Goal: Information Seeking & Learning: Find specific page/section

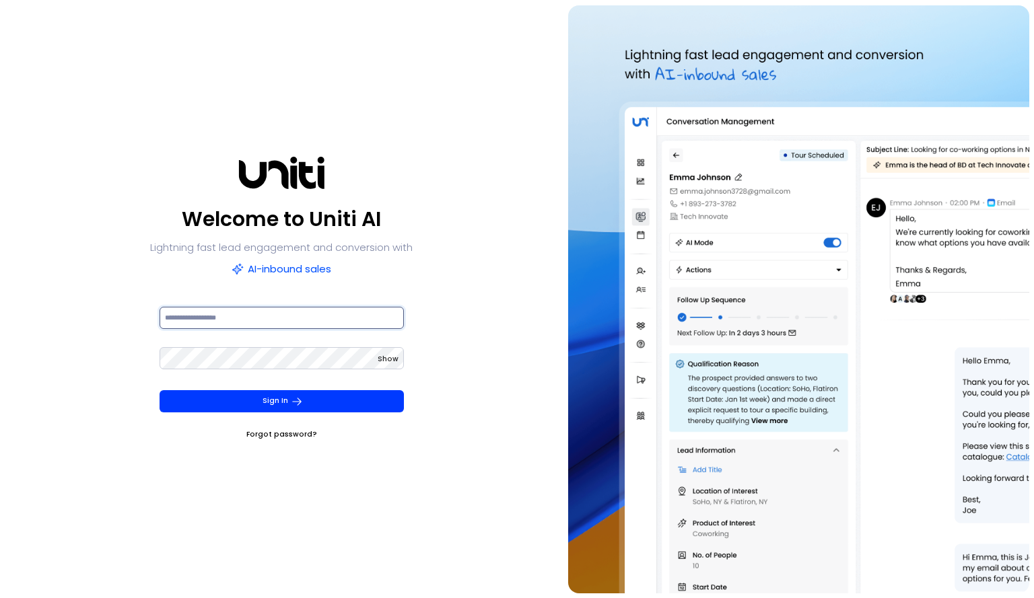
type input "**********"
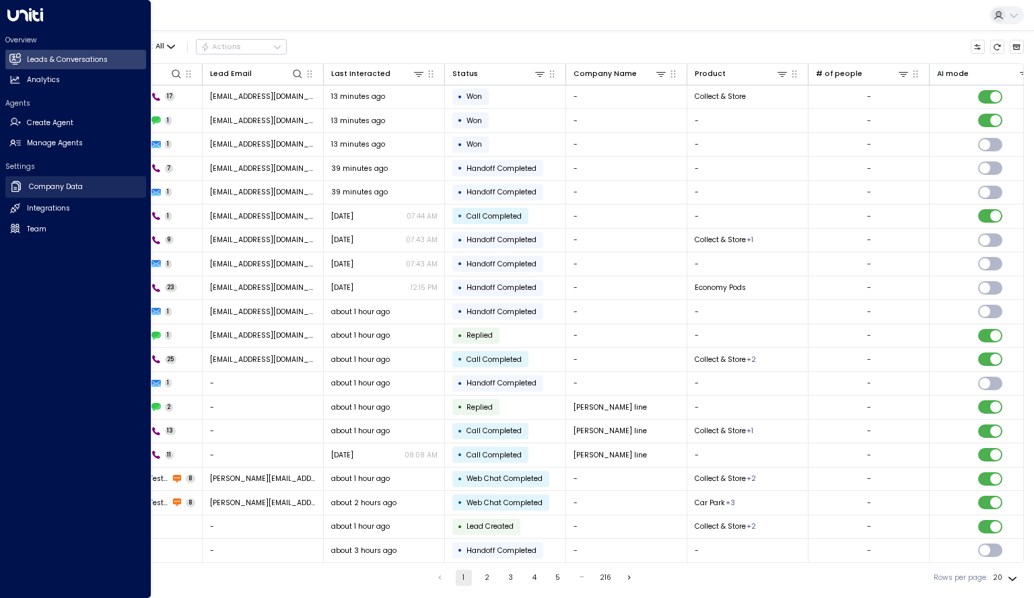
click at [51, 192] on h2 "Company Data" at bounding box center [56, 187] width 54 height 11
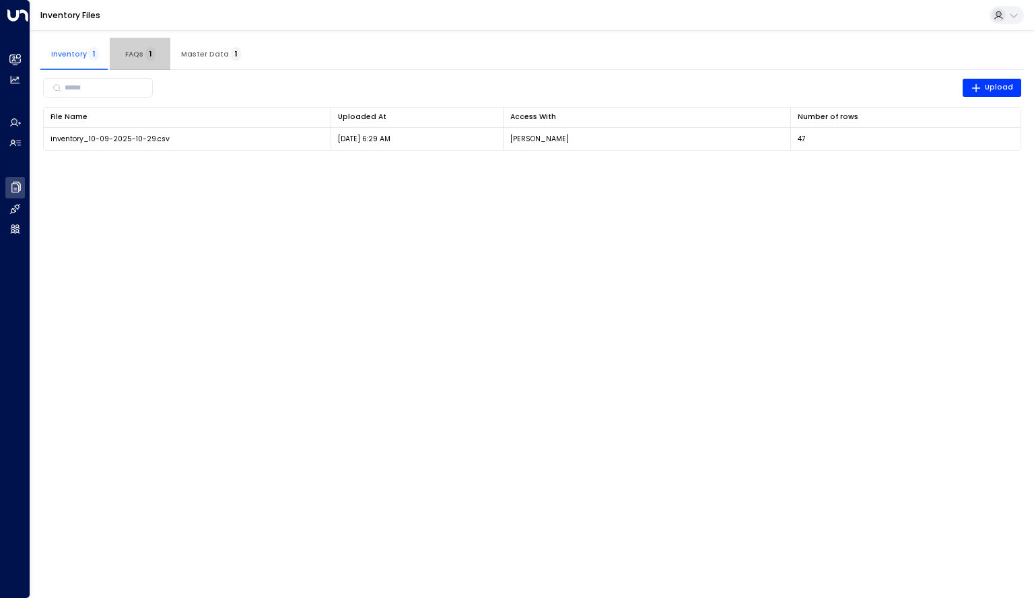
click at [128, 59] on button "FAQs 1" at bounding box center [140, 54] width 61 height 32
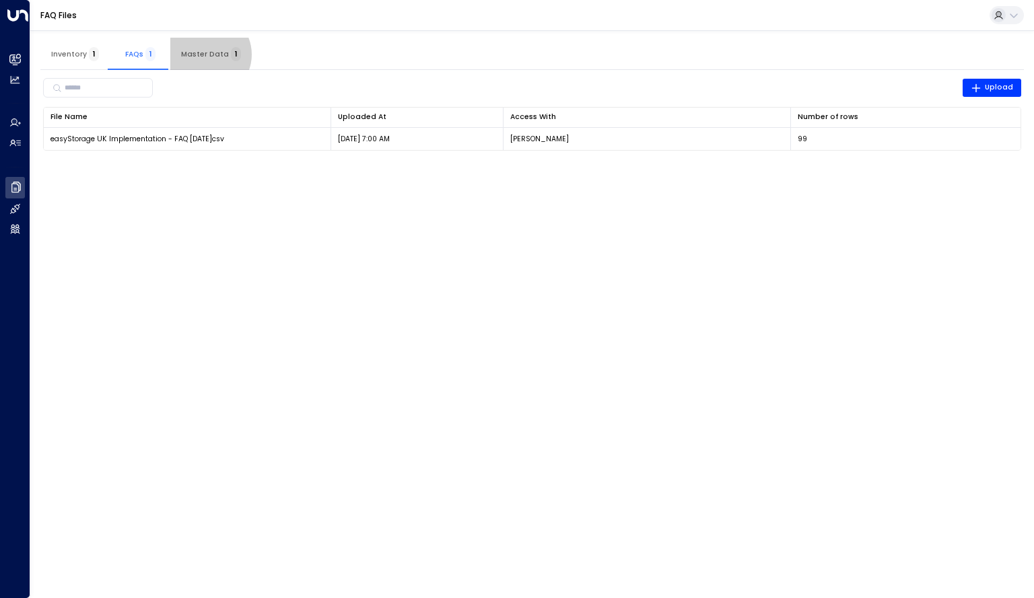
click at [204, 55] on span "Master Data 1" at bounding box center [211, 54] width 60 height 9
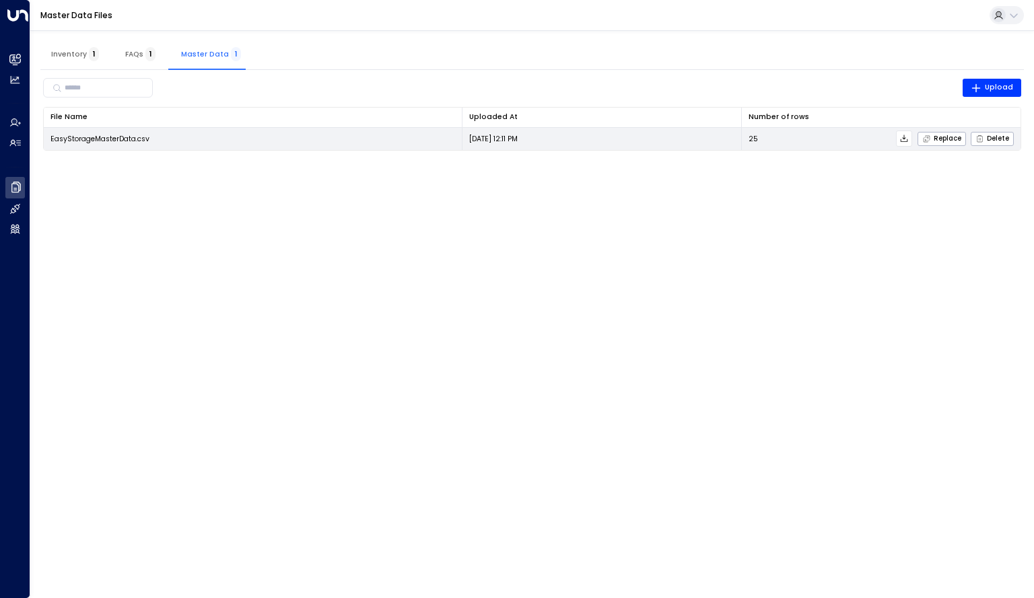
click at [97, 135] on span "EasyStorageMasterData.csv" at bounding box center [99, 139] width 99 height 10
click at [505, 140] on p "Oct 3, 2025 12:11 PM" at bounding box center [493, 139] width 48 height 10
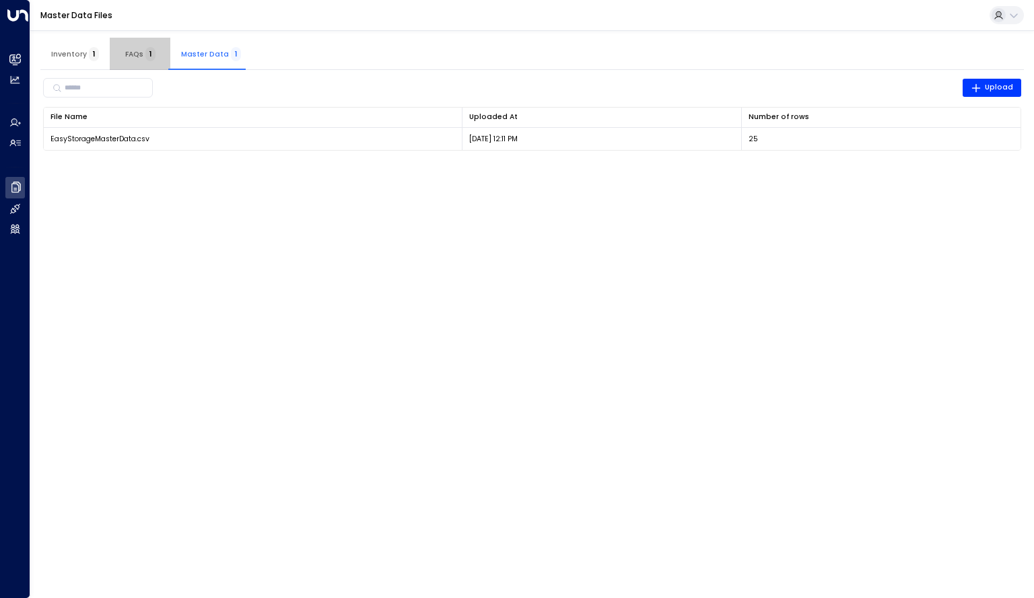
click at [135, 52] on span "FAQs 1" at bounding box center [140, 54] width 30 height 9
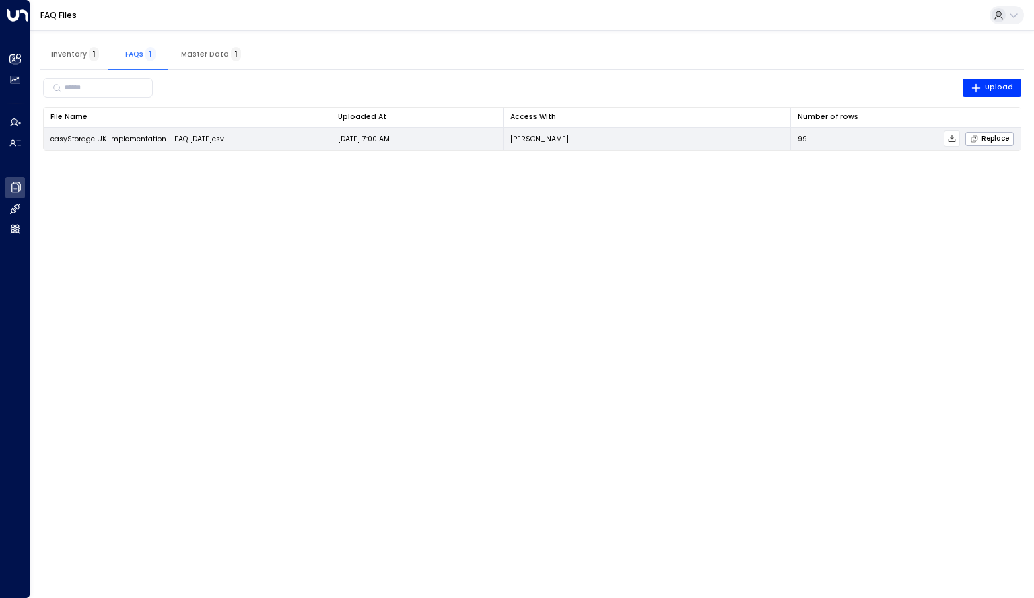
click at [101, 137] on span "easyStorage UK Implementation - FAQ 2025.10.6.csv" at bounding box center [137, 139] width 174 height 10
click at [956, 137] on icon at bounding box center [951, 138] width 9 height 9
